Goal: Task Accomplishment & Management: Manage account settings

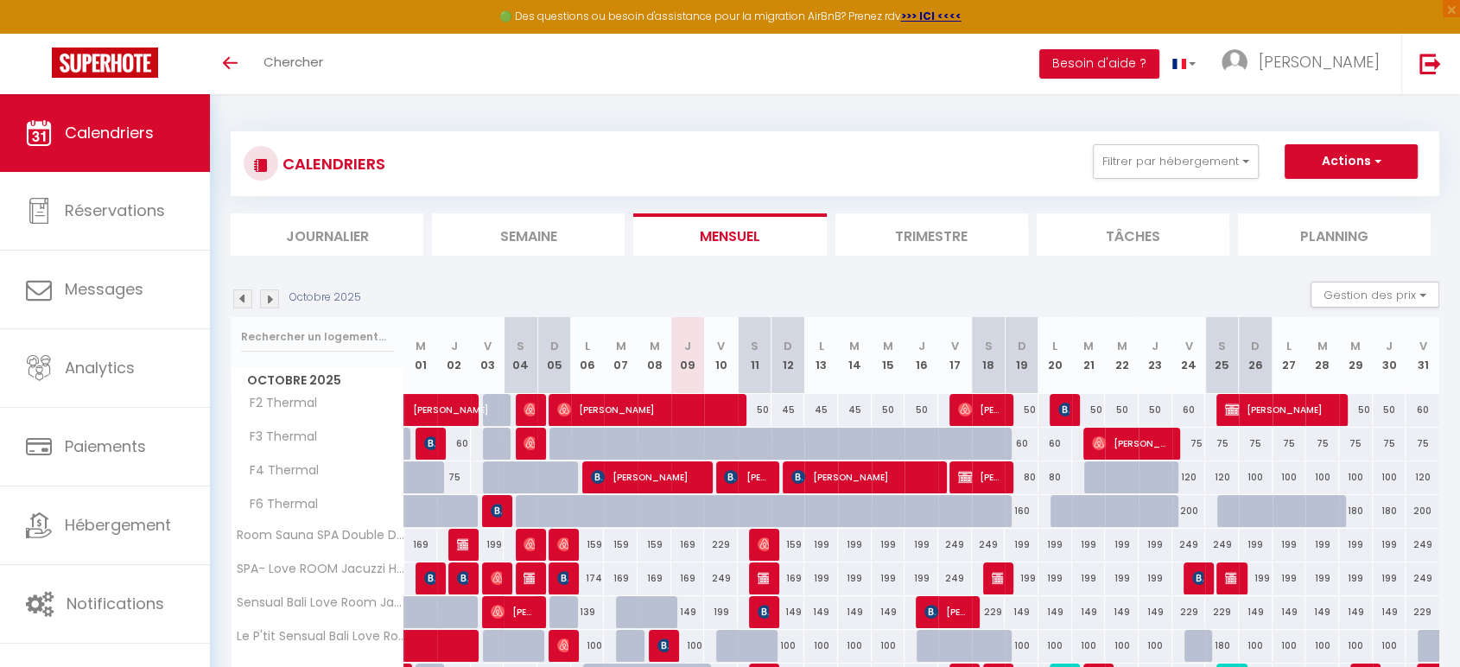
click at [270, 290] on img at bounding box center [269, 298] width 19 height 19
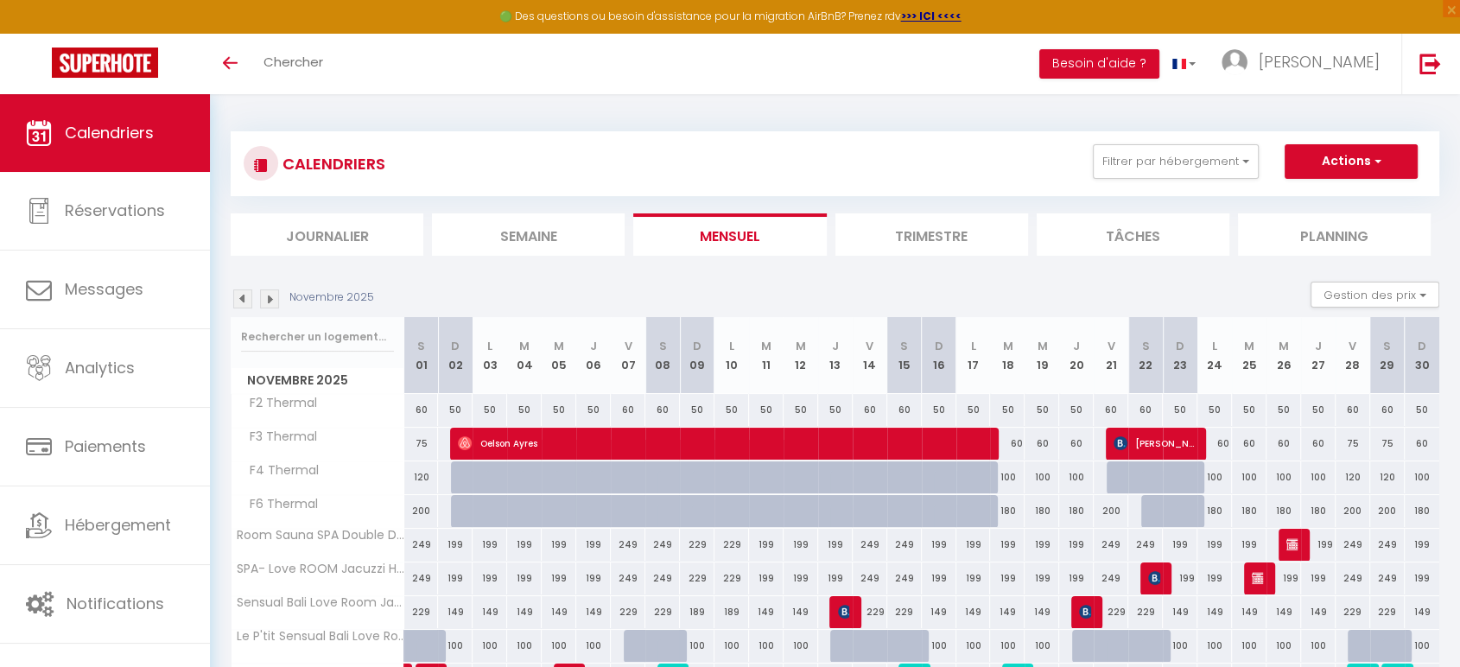
click at [271, 295] on img at bounding box center [269, 298] width 19 height 19
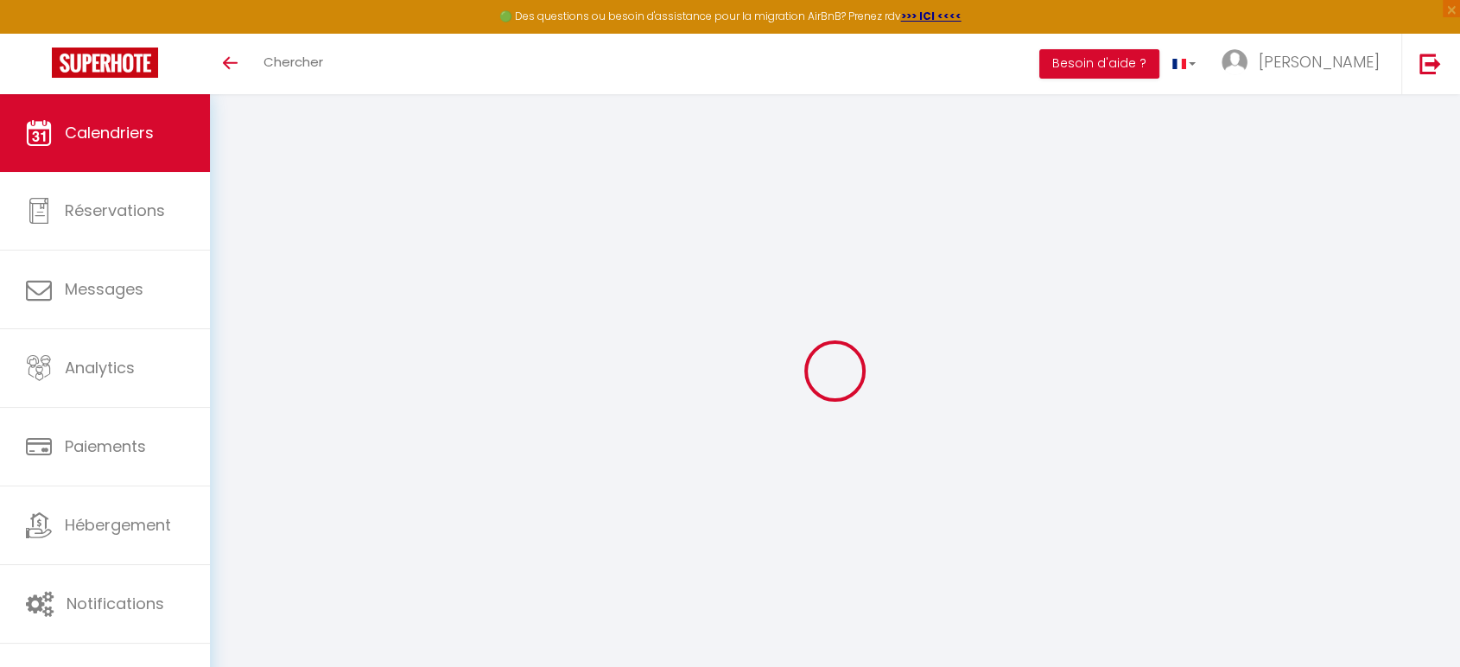
select select
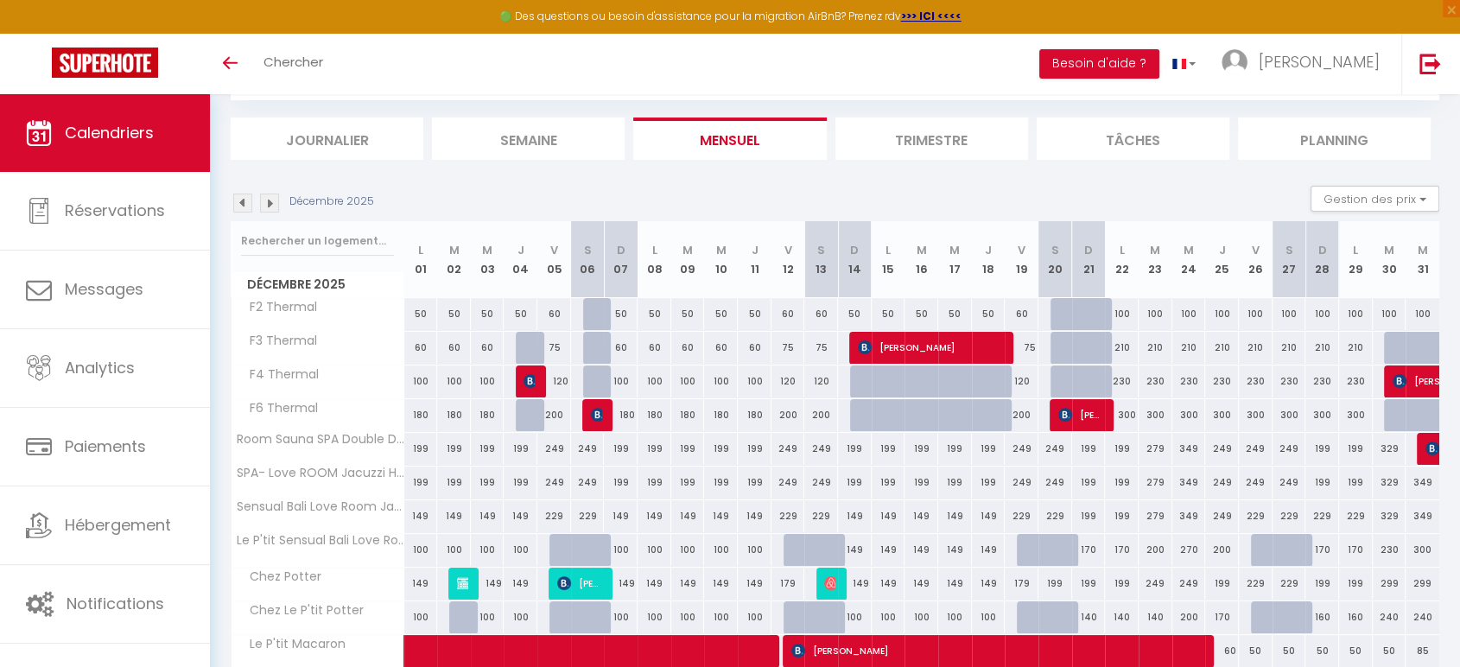
scroll to position [192, 0]
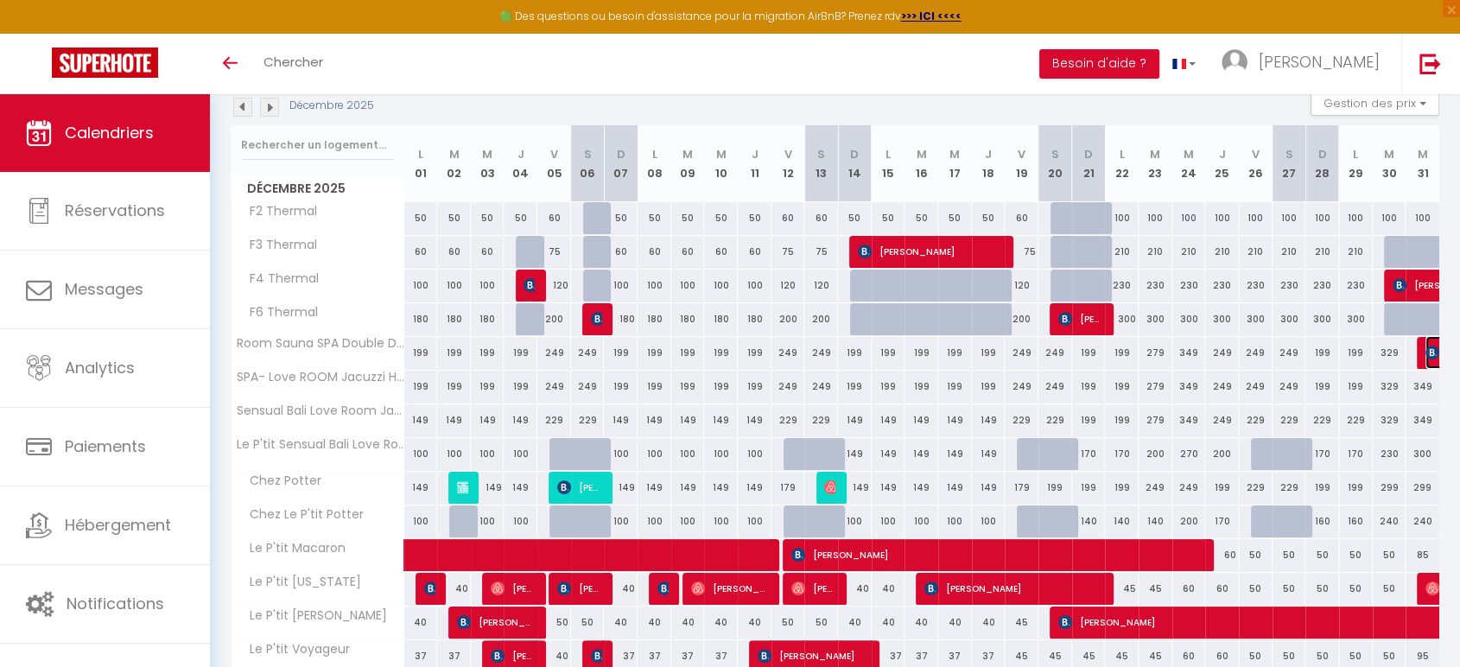
click at [1428, 352] on img at bounding box center [1433, 353] width 14 height 14
select select "OK"
select select "KO"
select select "0"
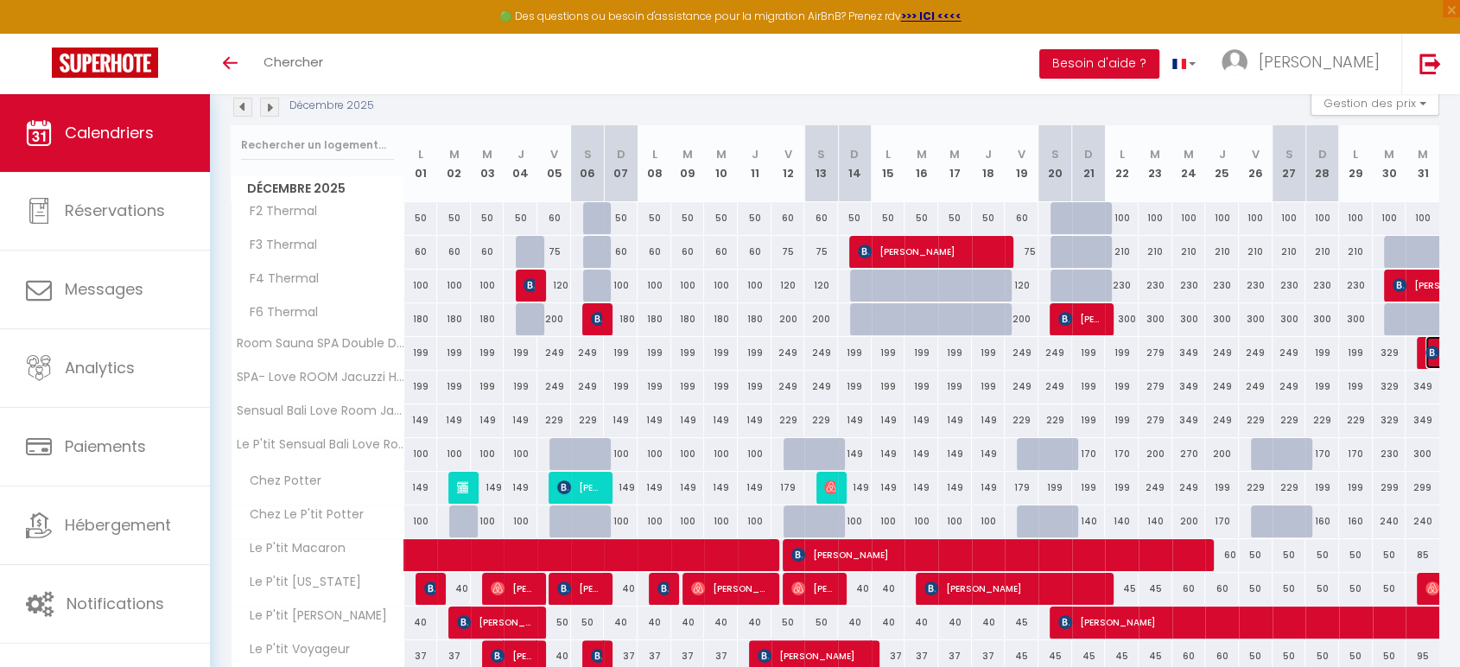
select select "1"
select select
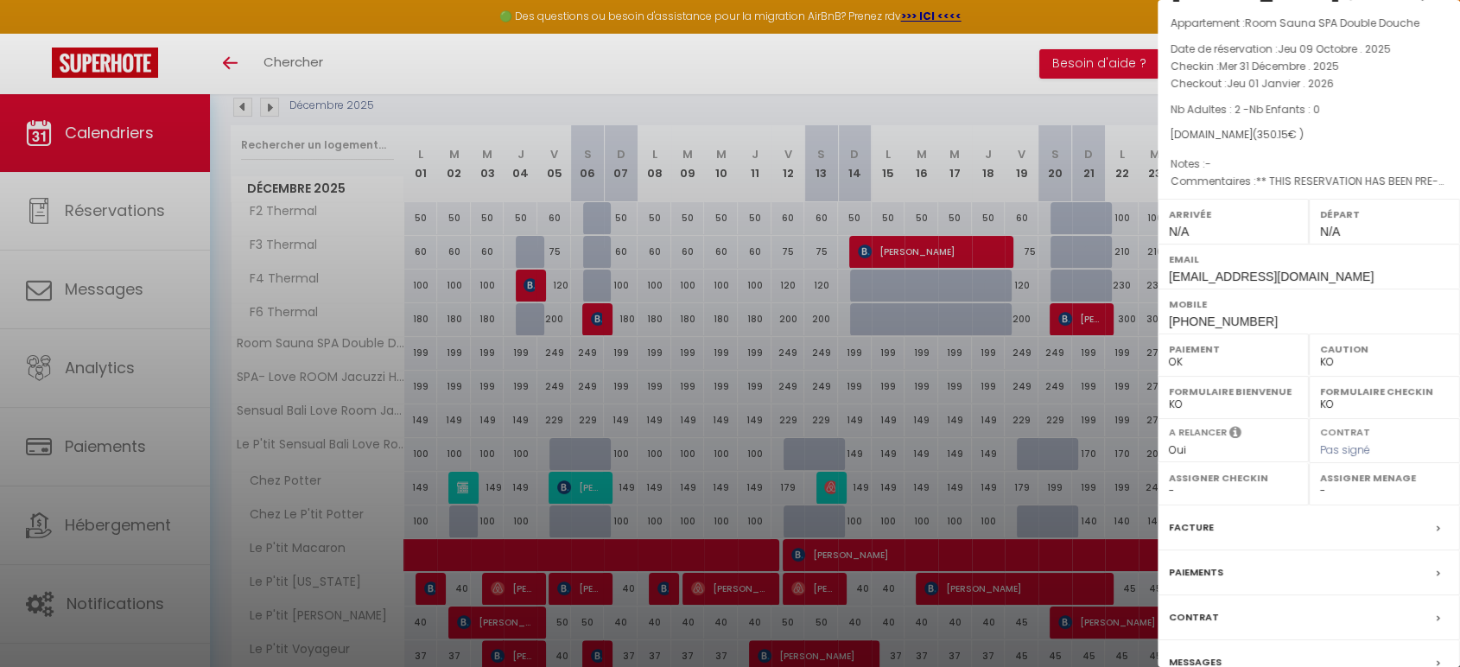
scroll to position [0, 0]
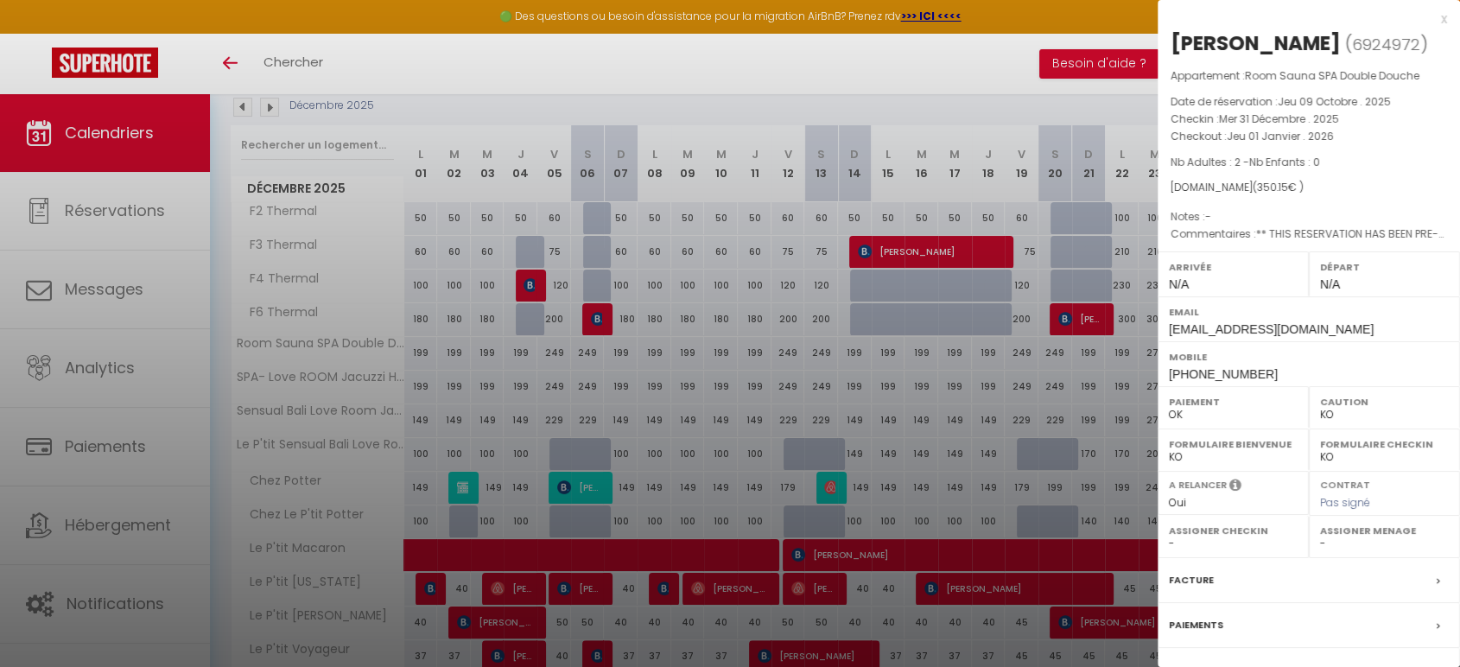
click at [1424, 20] on div "x" at bounding box center [1302, 19] width 289 height 21
